Goal: Information Seeking & Learning: Learn about a topic

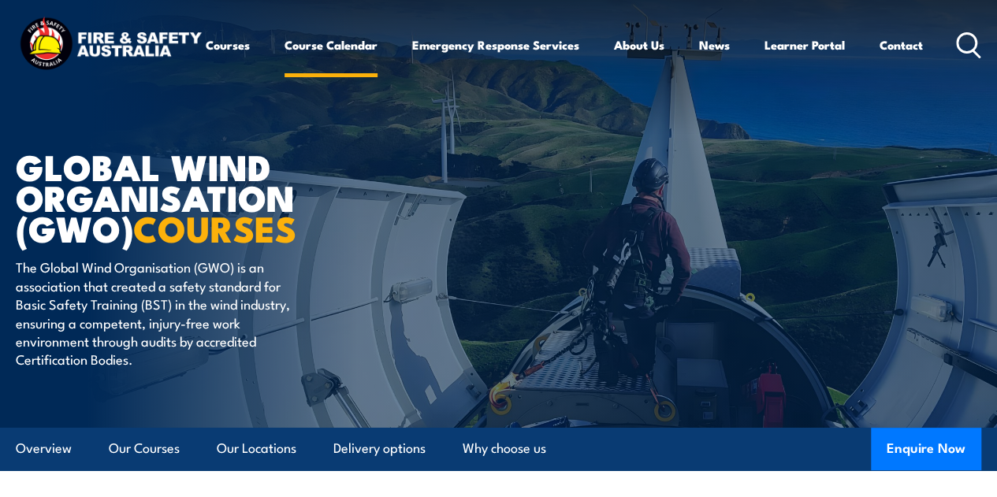
click at [285, 64] on link "Course Calendar" at bounding box center [331, 45] width 93 height 38
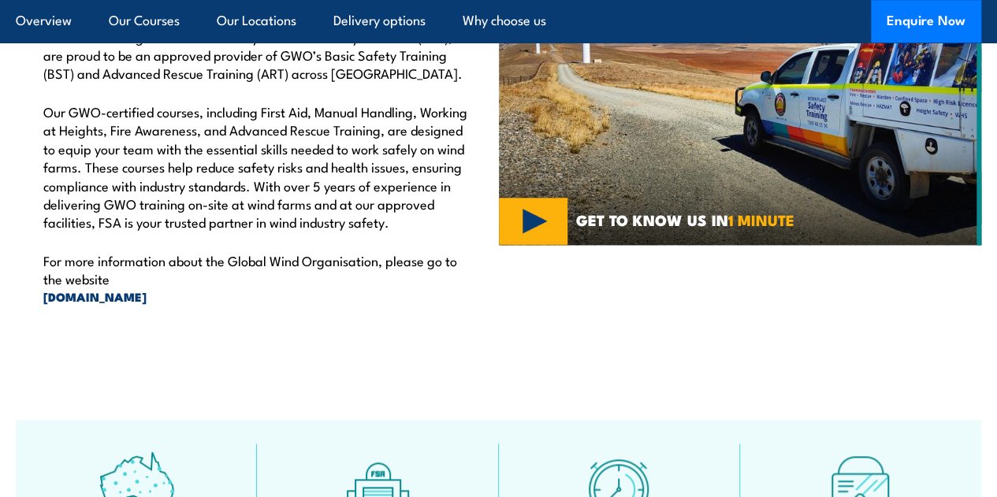
scroll to position [757, 0]
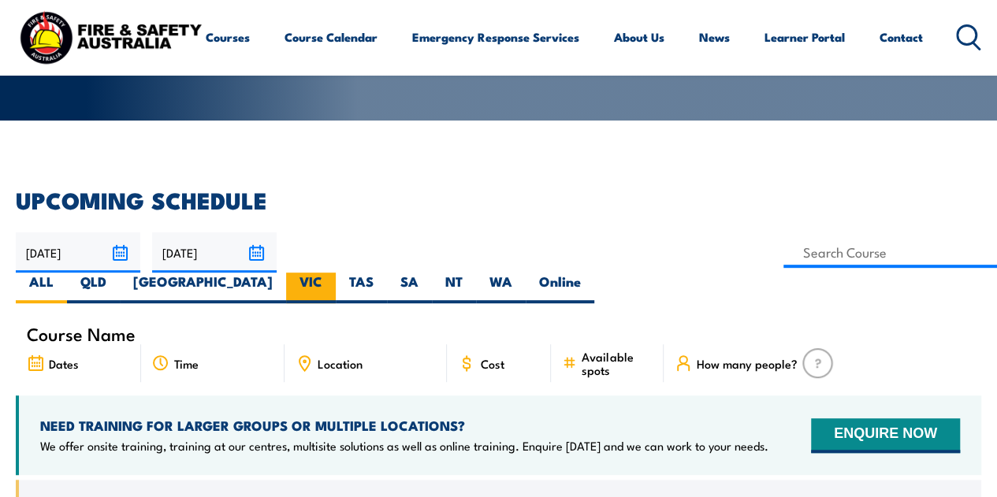
click at [336, 273] on label "VIC" at bounding box center [311, 288] width 50 height 31
click at [333, 273] on input "VIC" at bounding box center [327, 278] width 10 height 10
radio input "true"
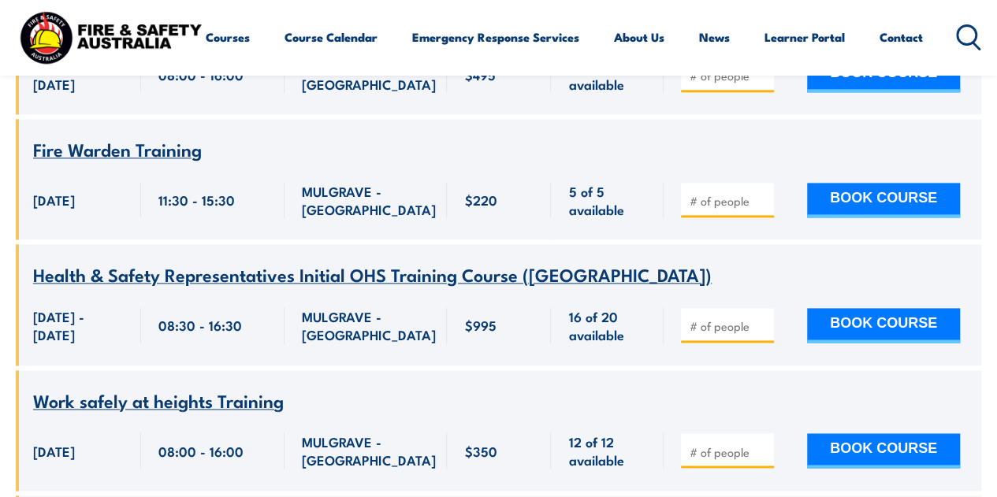
scroll to position [3948, 0]
